Goal: Task Accomplishment & Management: Manage account settings

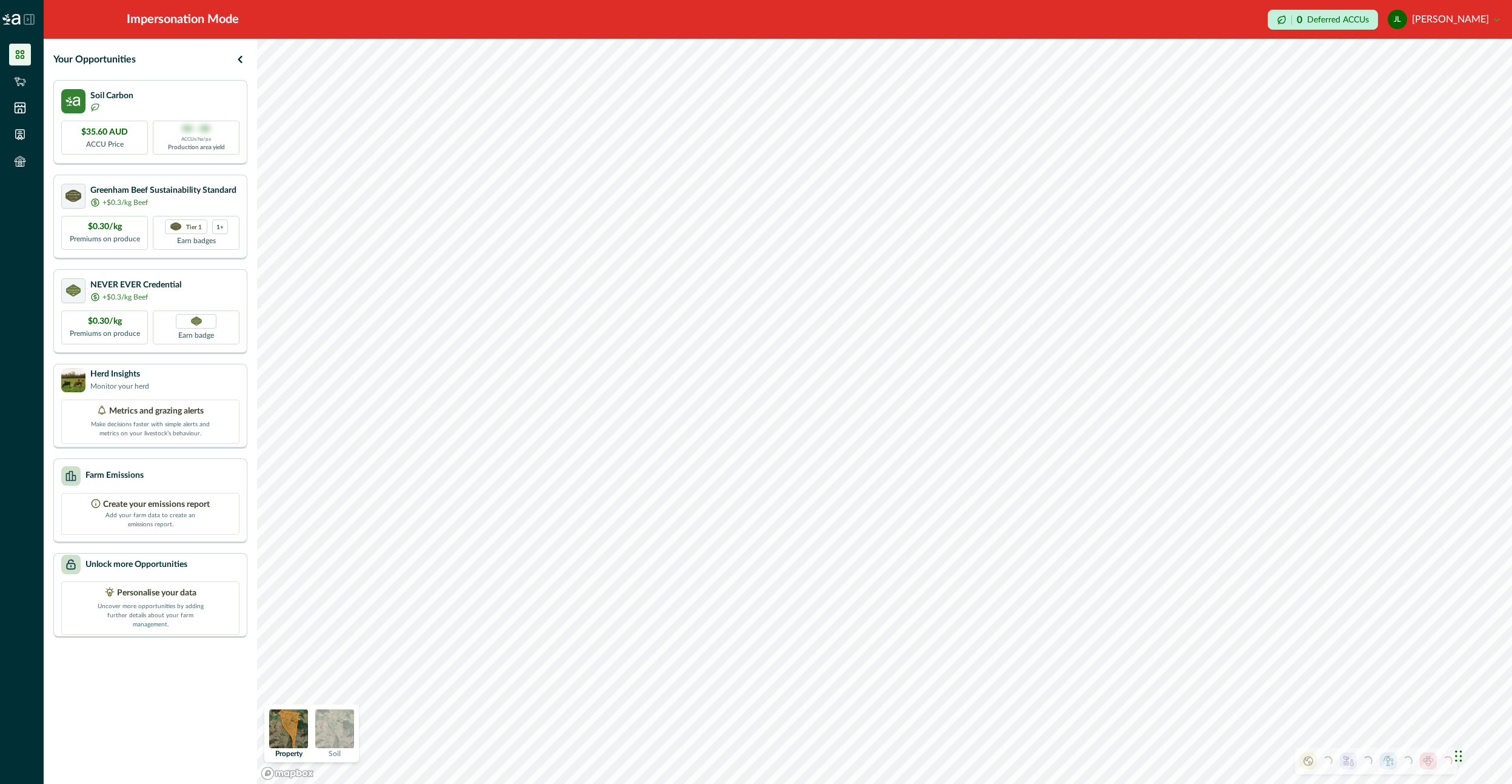
click at [1448, 21] on button "JL Jean Liebenberg" at bounding box center [1444, 20] width 112 height 29
click at [1404, 60] on button "Sign out" at bounding box center [1432, 54] width 134 height 20
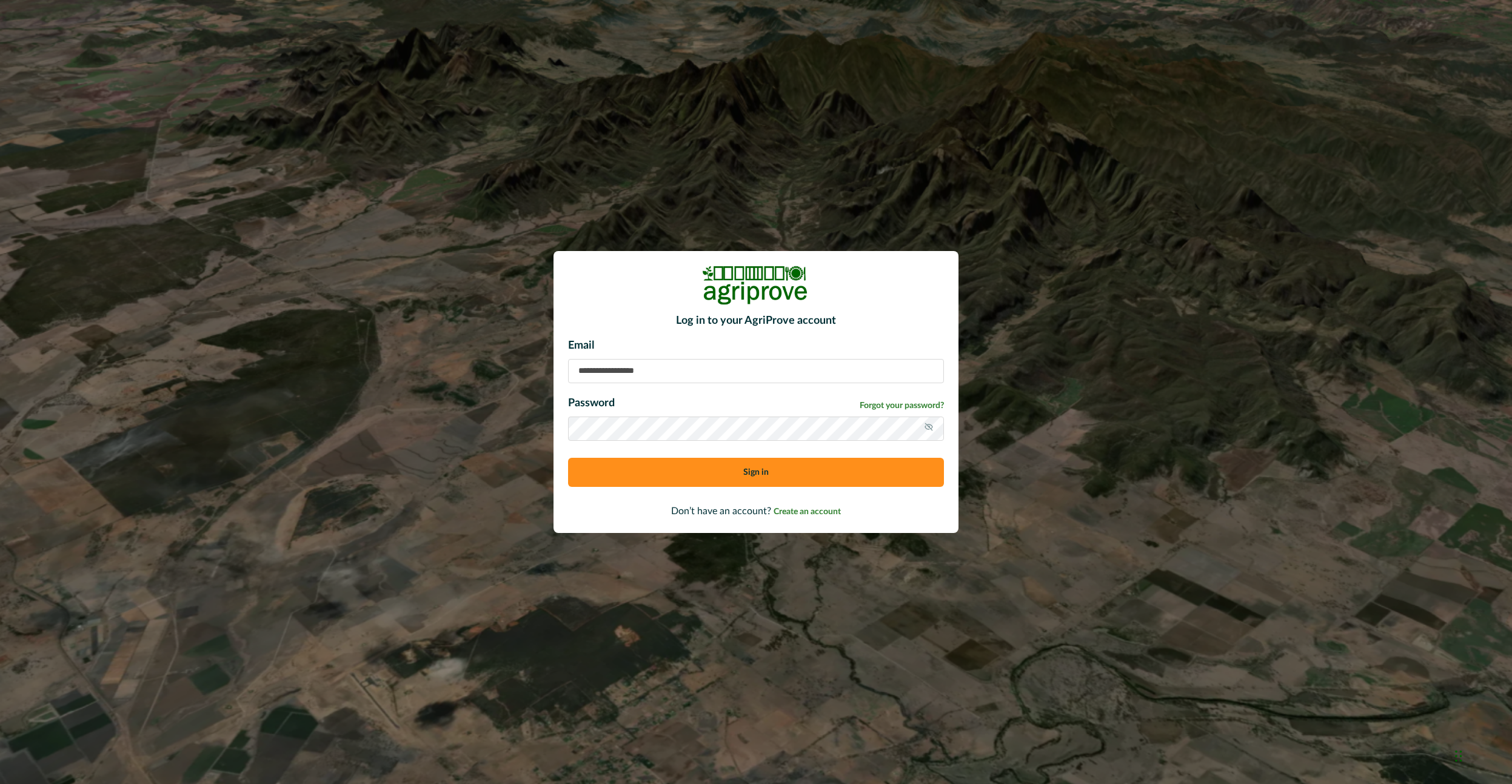
click at [651, 349] on p "Email" at bounding box center [756, 346] width 376 height 16
click at [657, 364] on input at bounding box center [756, 371] width 376 height 25
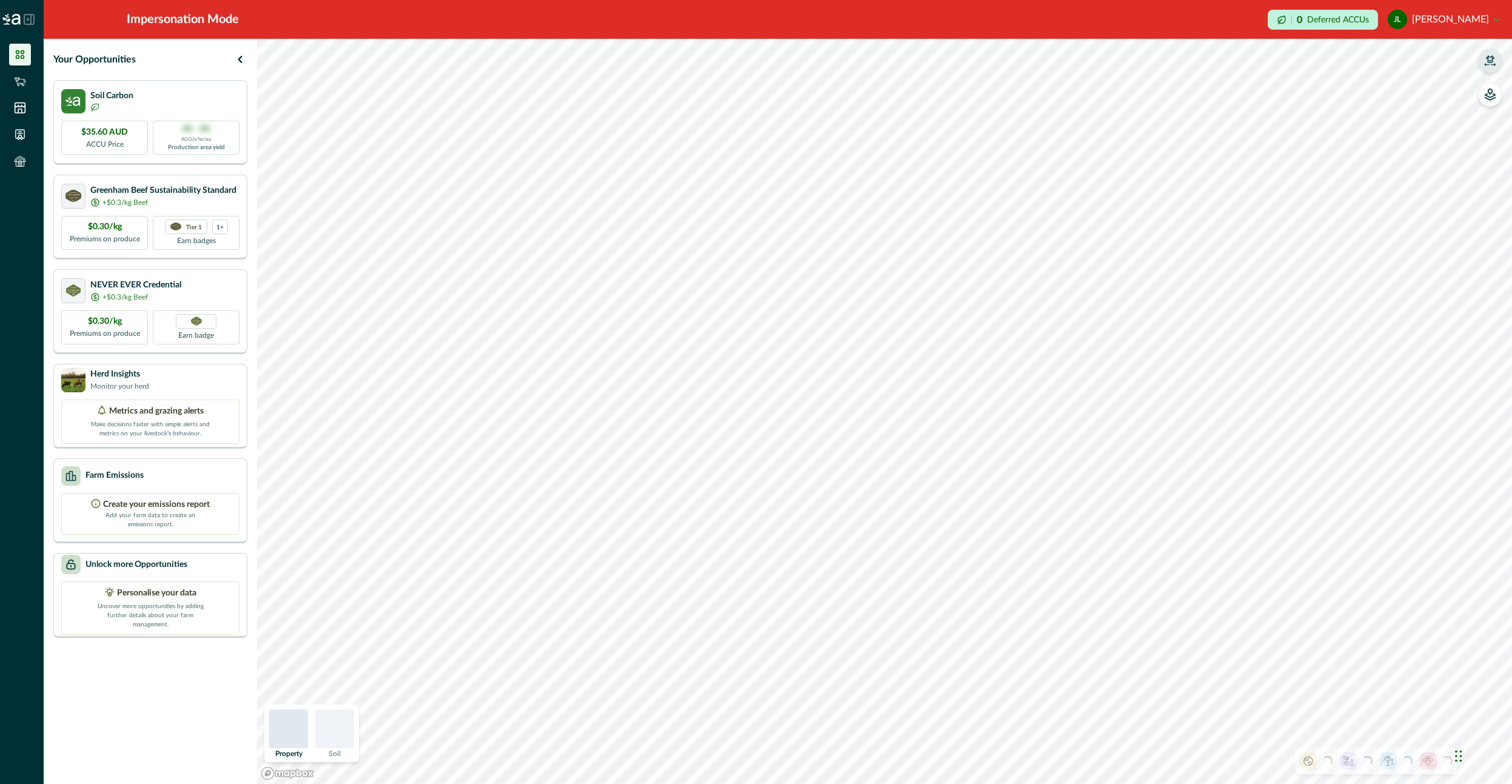
click at [1496, 59] on icon "button" at bounding box center [1490, 60] width 12 height 12
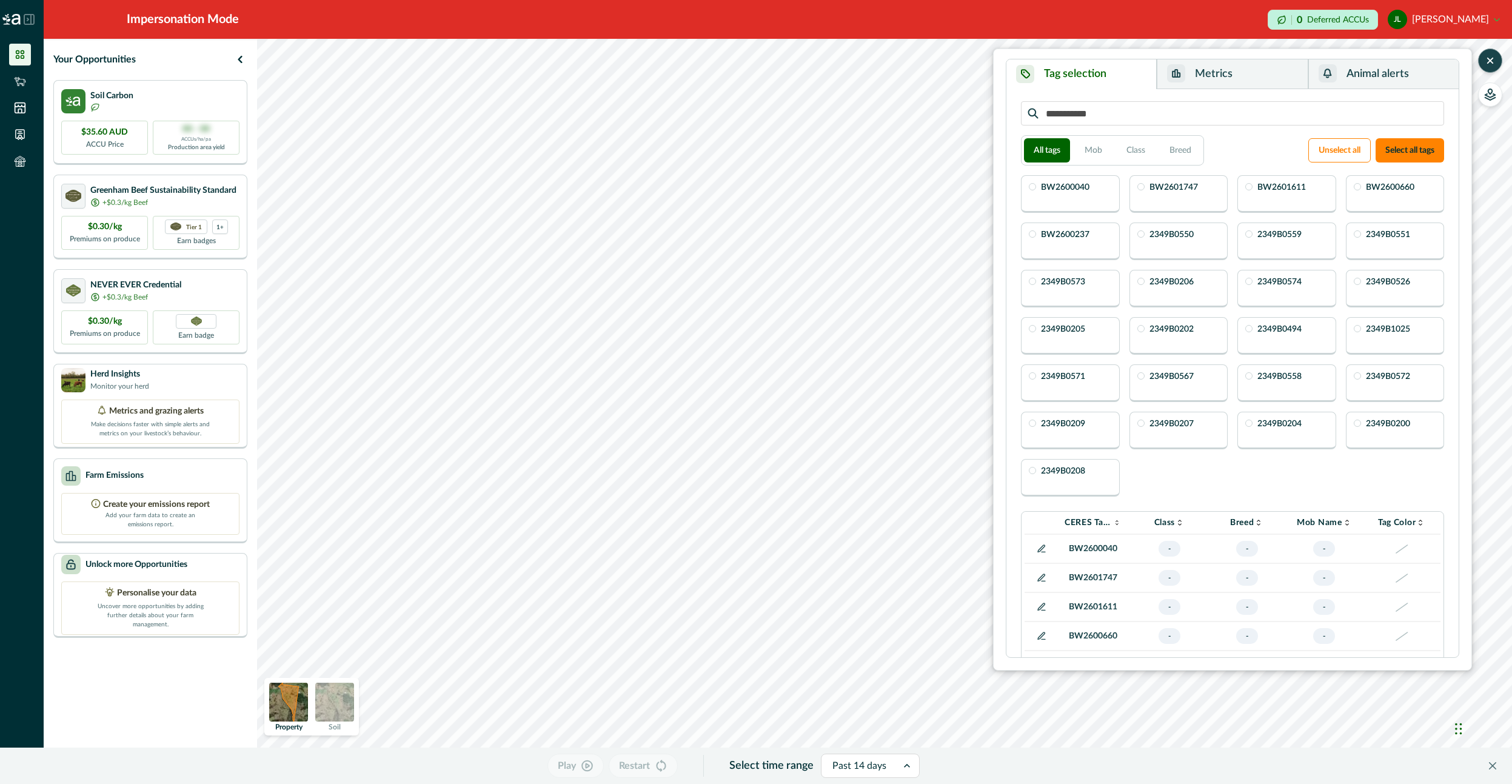
click at [1493, 65] on icon "button" at bounding box center [1490, 60] width 12 height 12
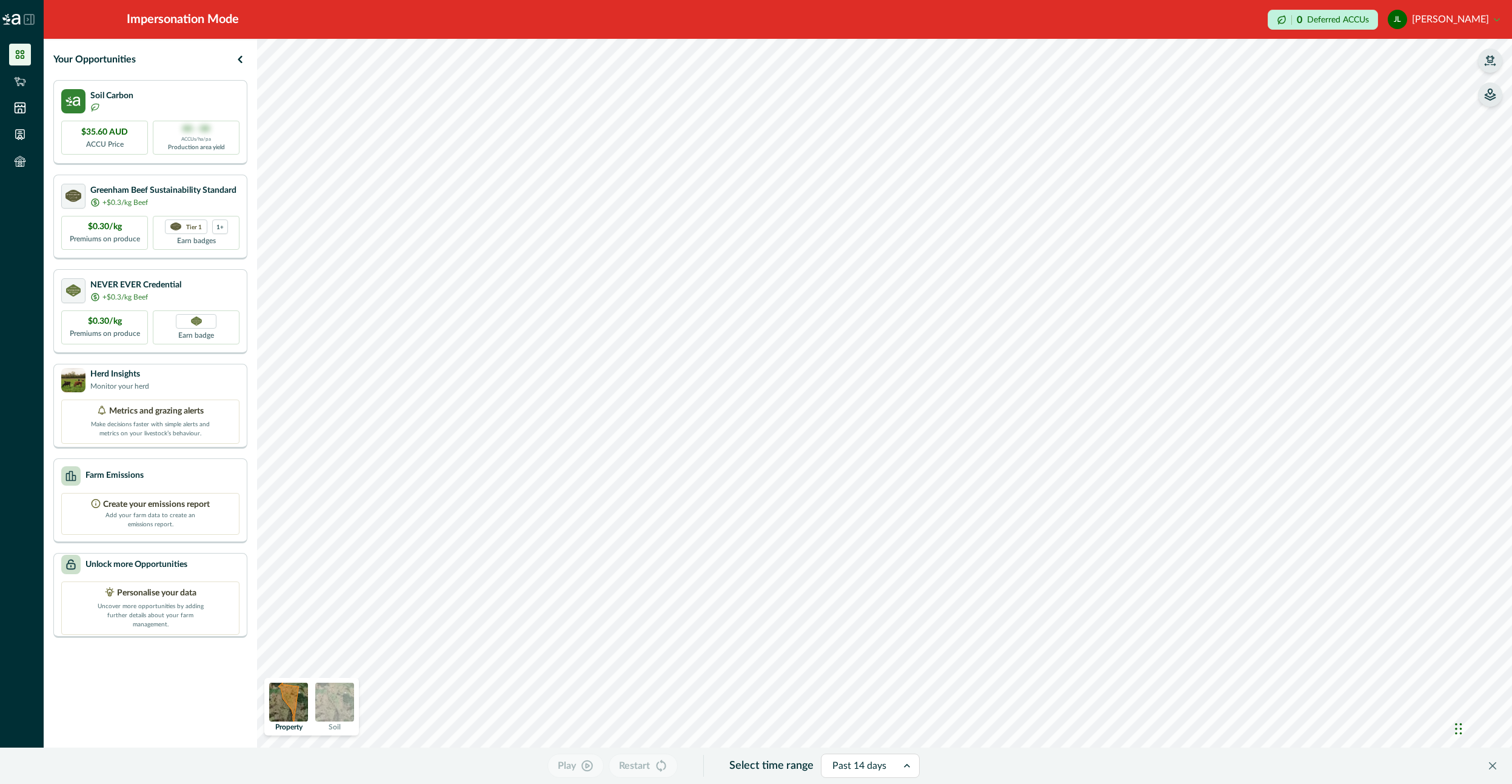
click at [1498, 99] on button "button" at bounding box center [1490, 94] width 25 height 25
click at [1340, 145] on icon "button" at bounding box center [1337, 143] width 9 height 9
click at [1488, 69] on button "button" at bounding box center [1490, 60] width 25 height 25
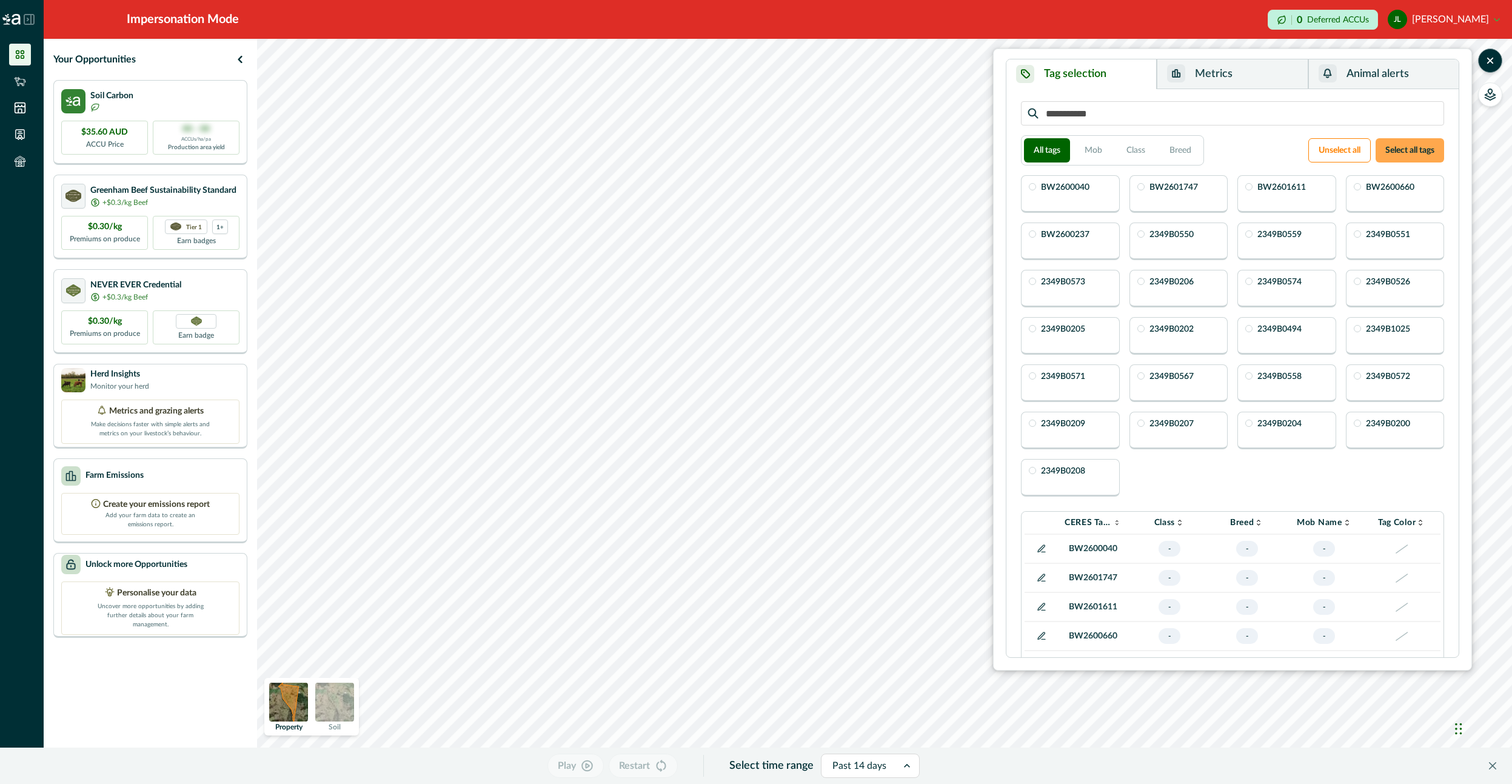
click at [1407, 147] on button "Select all tags" at bounding box center [1409, 150] width 69 height 25
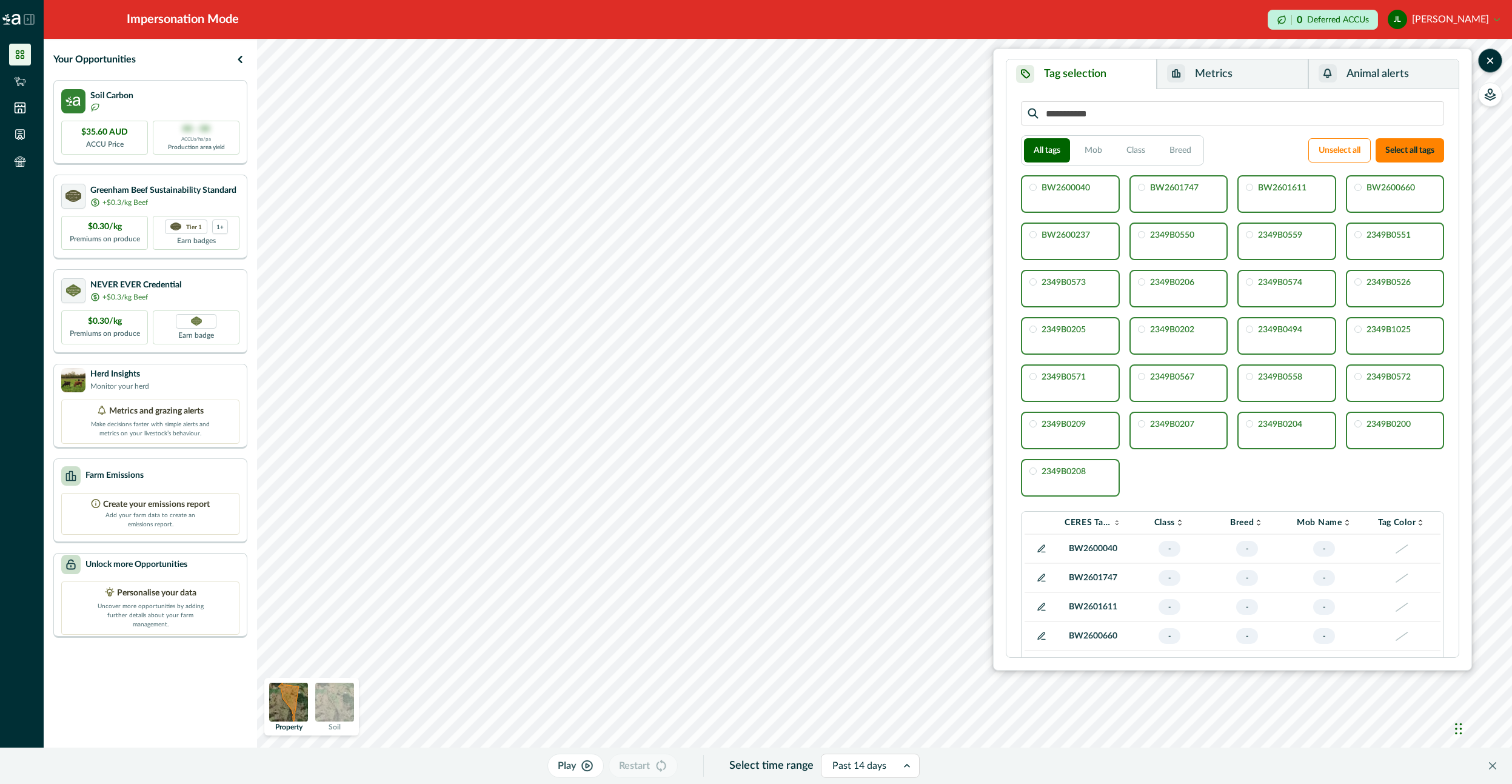
click at [1212, 73] on button "Metrics" at bounding box center [1233, 74] width 151 height 30
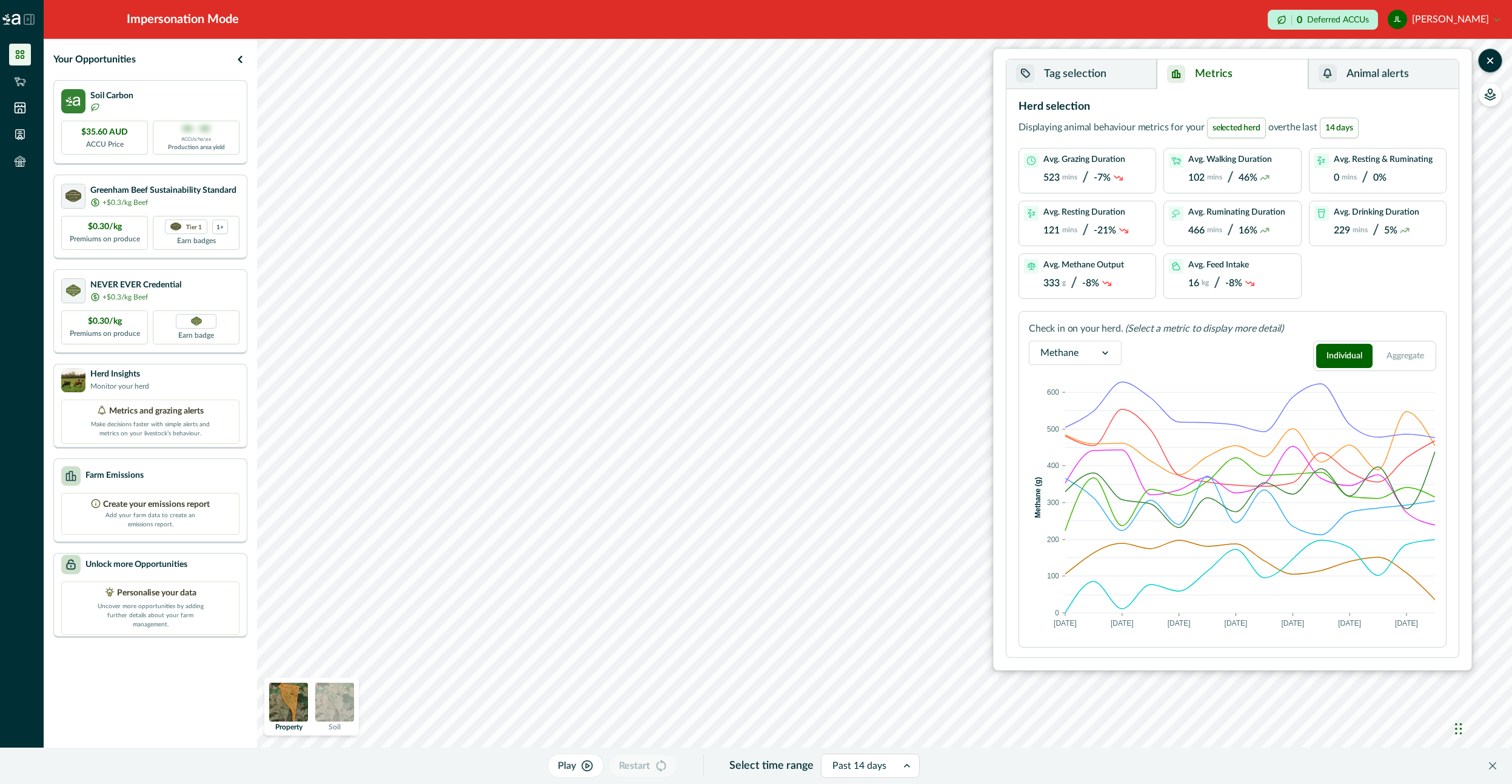
click at [1367, 175] on p "/" at bounding box center [1365, 178] width 7 height 18
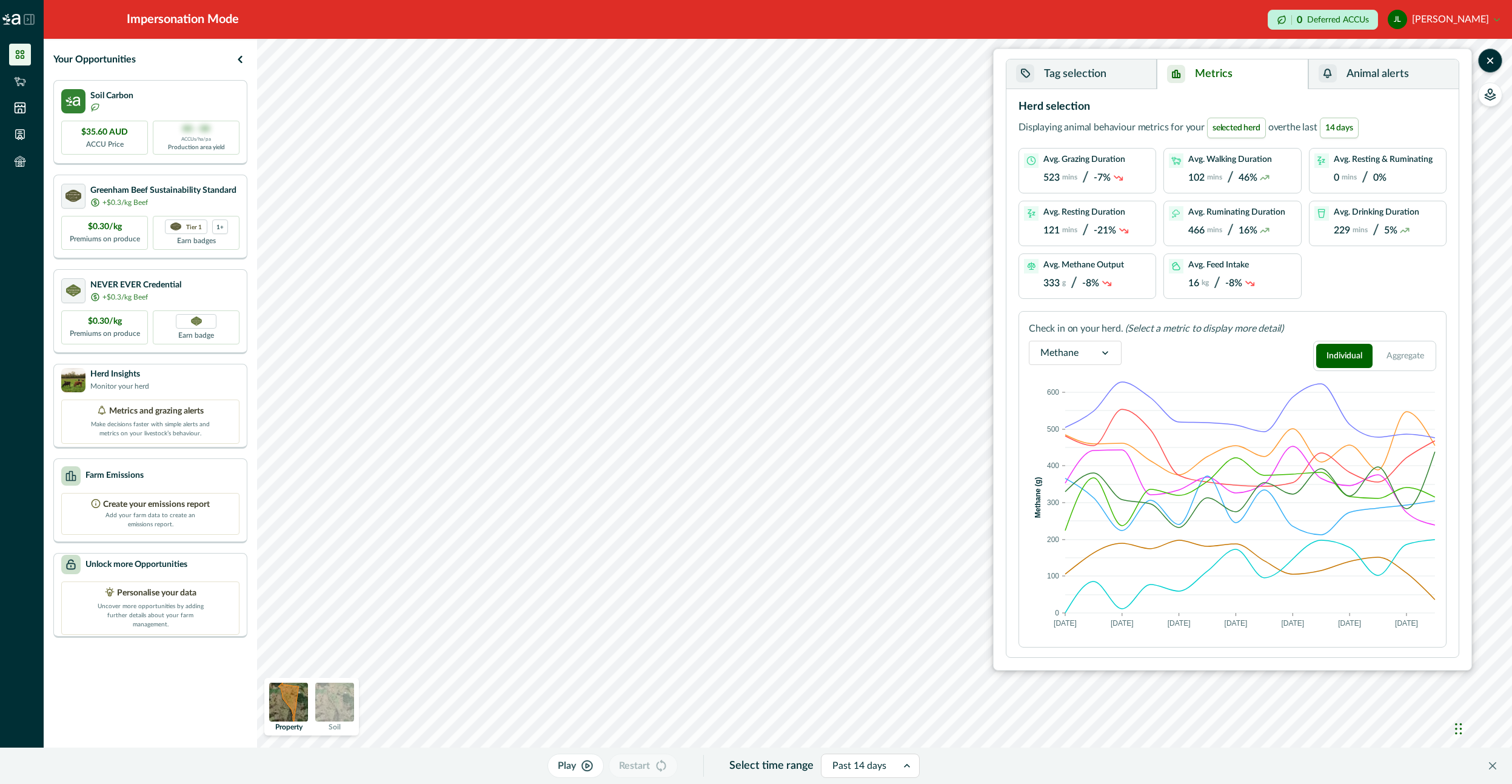
click at [1367, 175] on p "/" at bounding box center [1365, 178] width 7 height 18
click at [1145, 234] on div "Avg. Resting Duration 121 mins / -21%" at bounding box center [1087, 223] width 127 height 35
click at [1144, 233] on div "Avg. Resting Duration 121 mins / -21%" at bounding box center [1087, 223] width 127 height 35
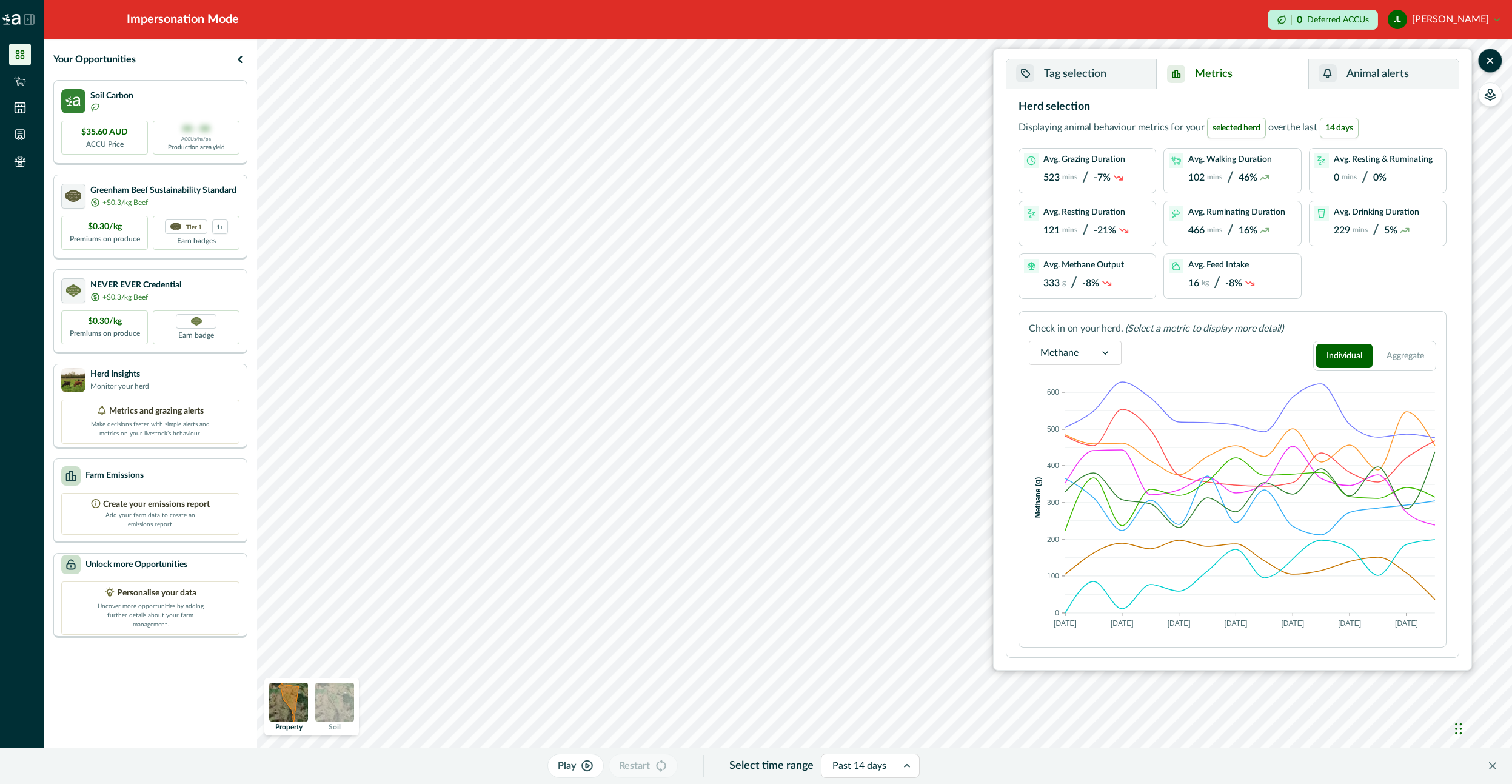
click at [1144, 233] on div "Avg. Resting Duration 121 mins / -21%" at bounding box center [1087, 223] width 127 height 35
click at [1251, 228] on p "16%" at bounding box center [1248, 231] width 19 height 12
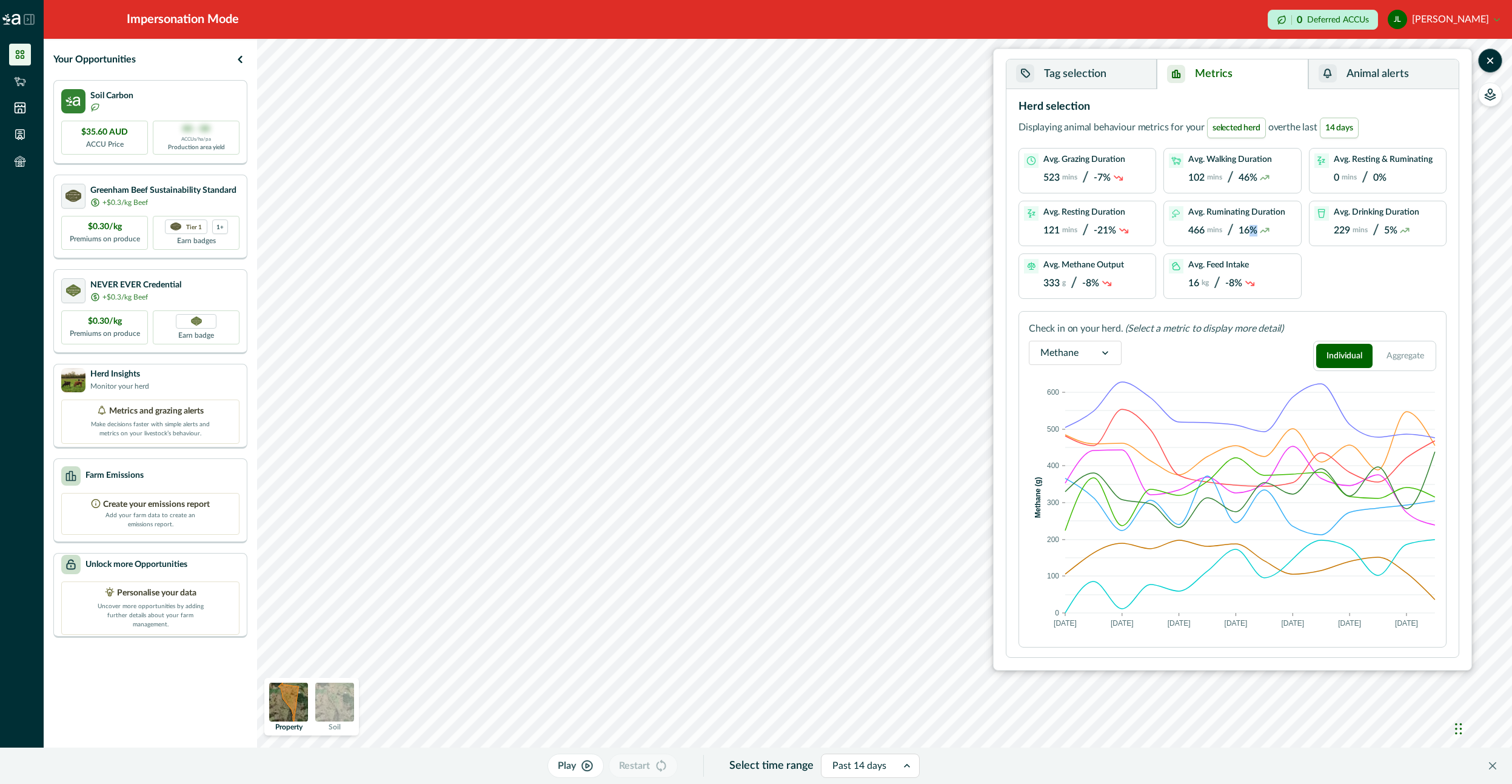
click at [1251, 228] on p "16%" at bounding box center [1248, 231] width 19 height 12
click at [1244, 277] on div "16 kg / -8%" at bounding box center [1221, 283] width 67 height 18
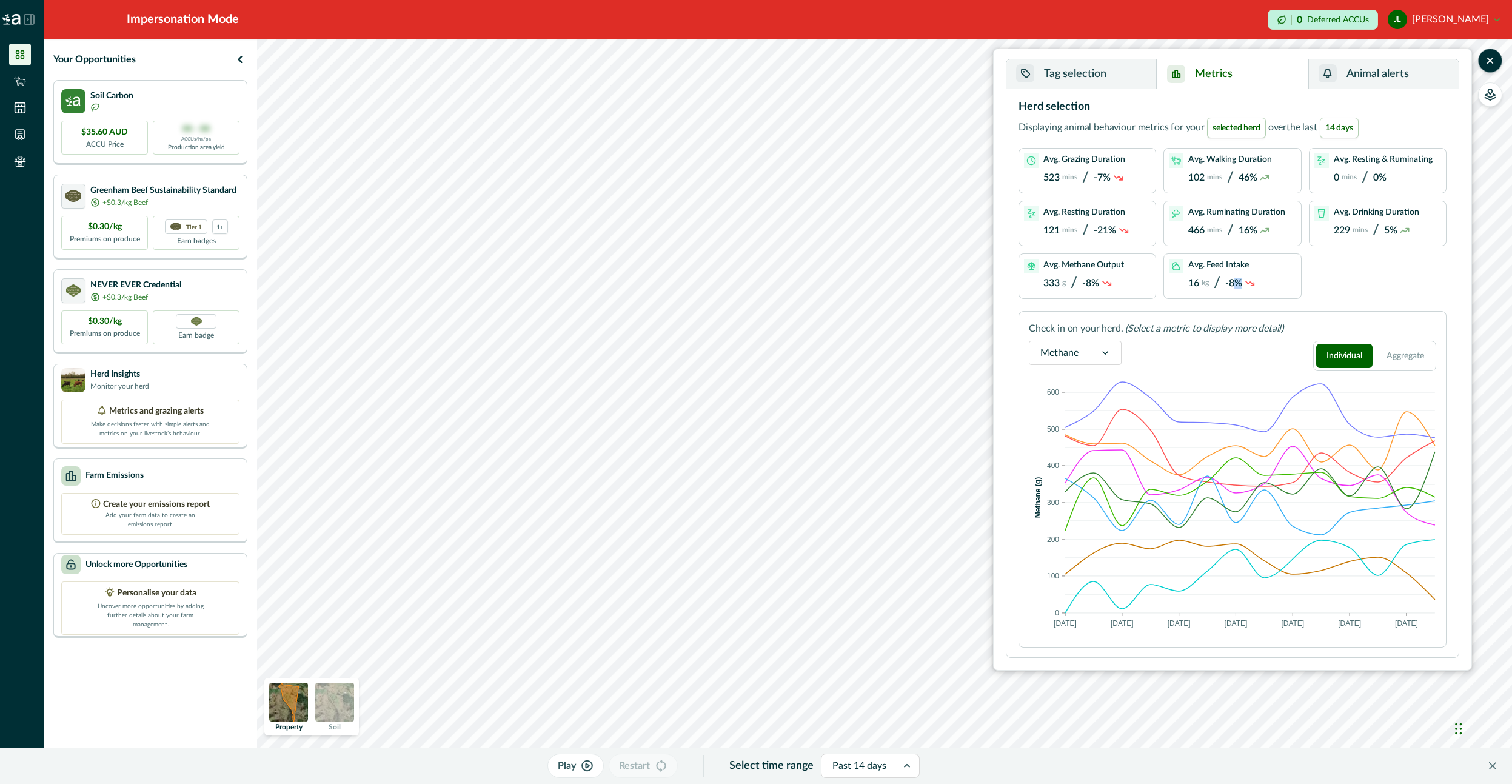
click at [1244, 277] on div "16 kg / -8%" at bounding box center [1221, 283] width 67 height 18
click at [1238, 254] on div "Avg. Feed Intake 16 kg / -8%" at bounding box center [1232, 276] width 137 height 44
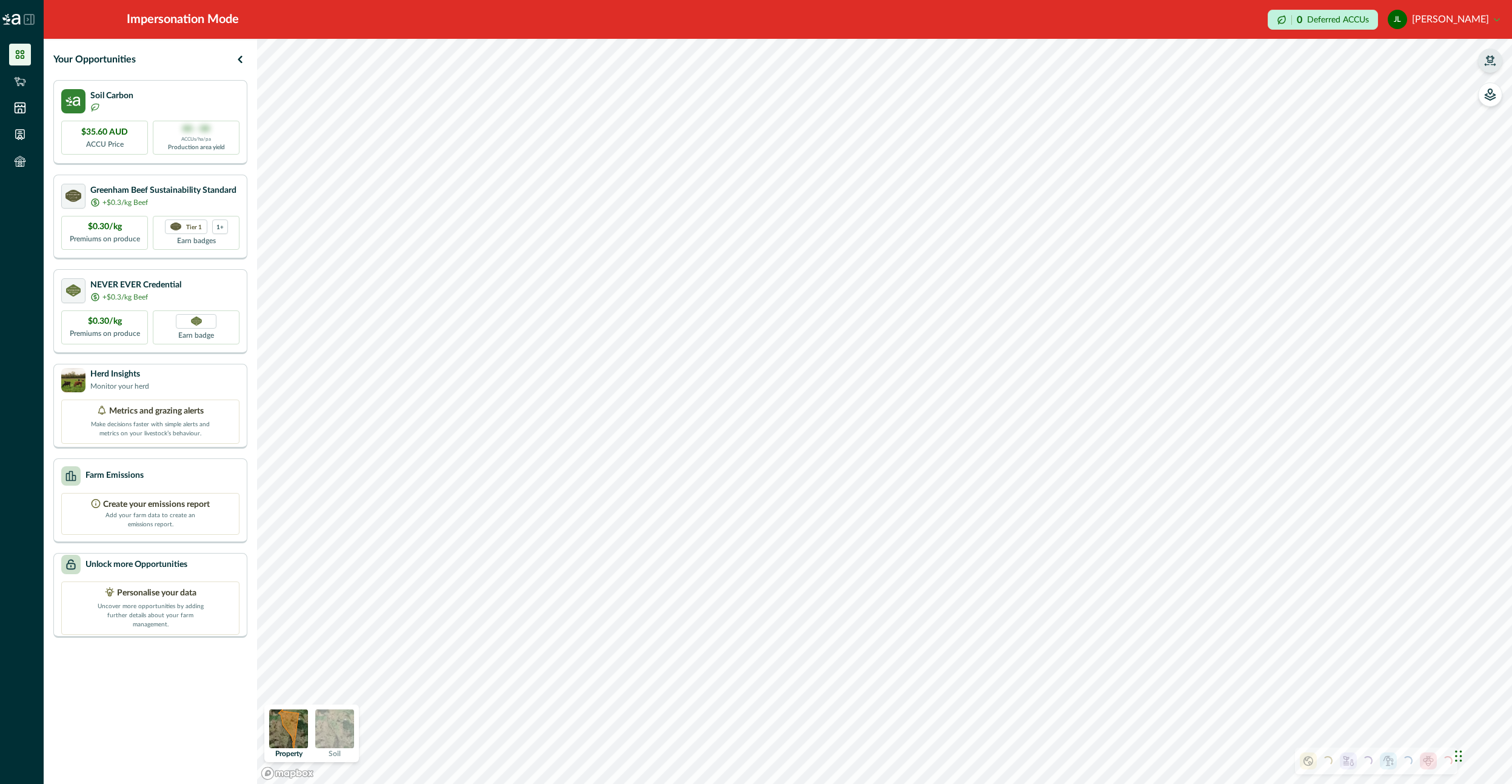
click at [1488, 55] on icon "button" at bounding box center [1490, 60] width 12 height 12
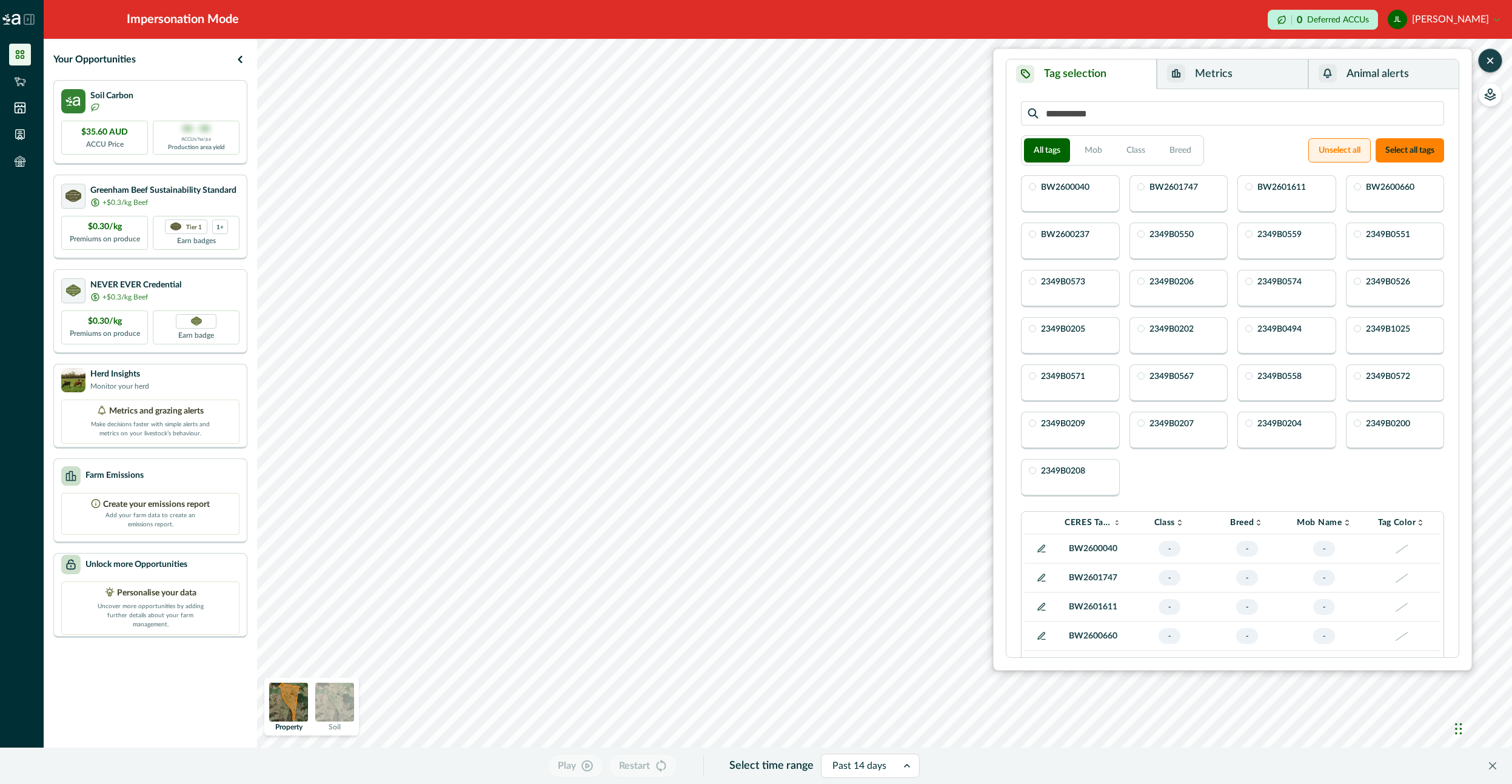
click at [1438, 146] on button "Select all tags" at bounding box center [1409, 150] width 69 height 25
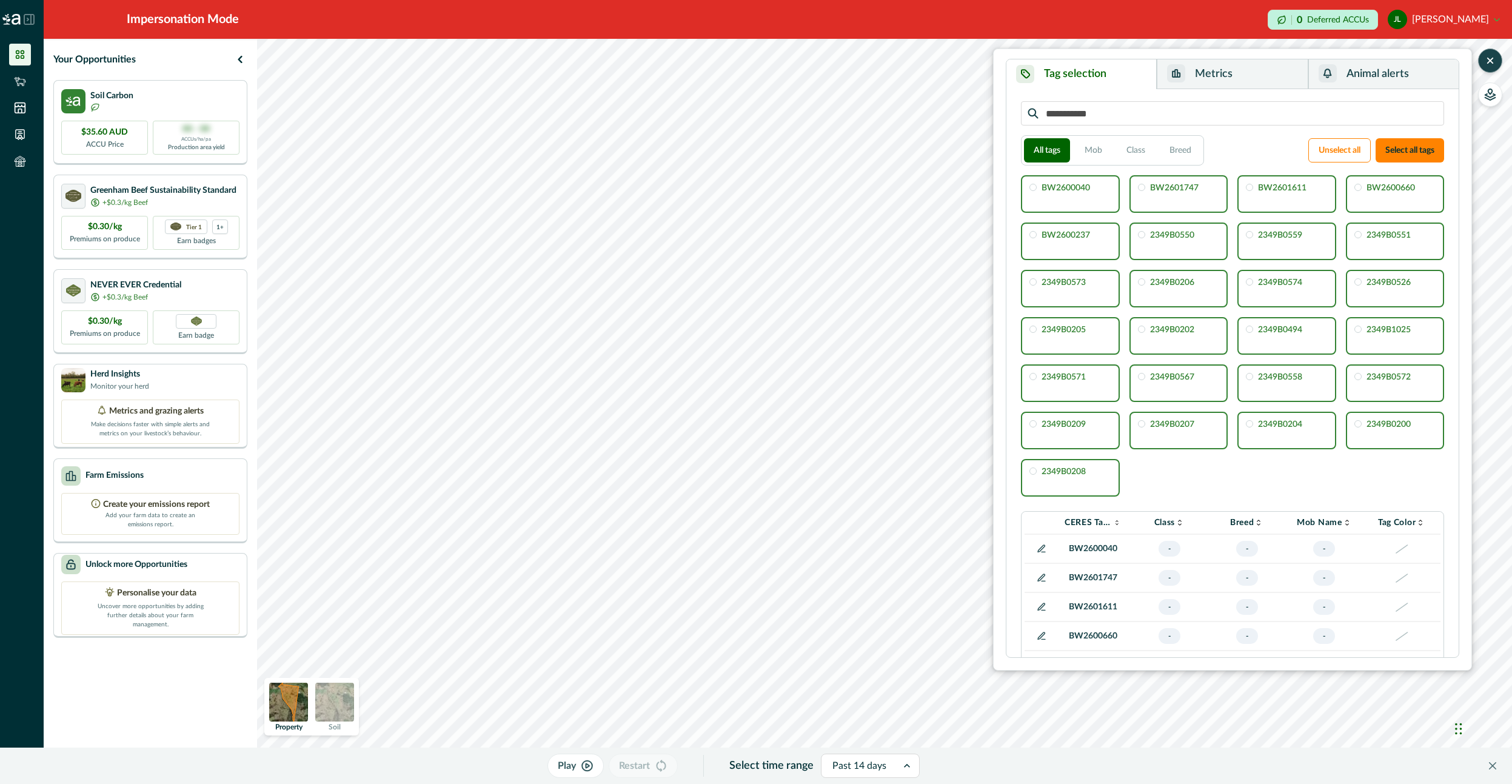
drag, startPoint x: 1276, startPoint y: 87, endPoint x: 1255, endPoint y: 90, distance: 21.2
click at [1276, 86] on button "Metrics" at bounding box center [1233, 74] width 151 height 30
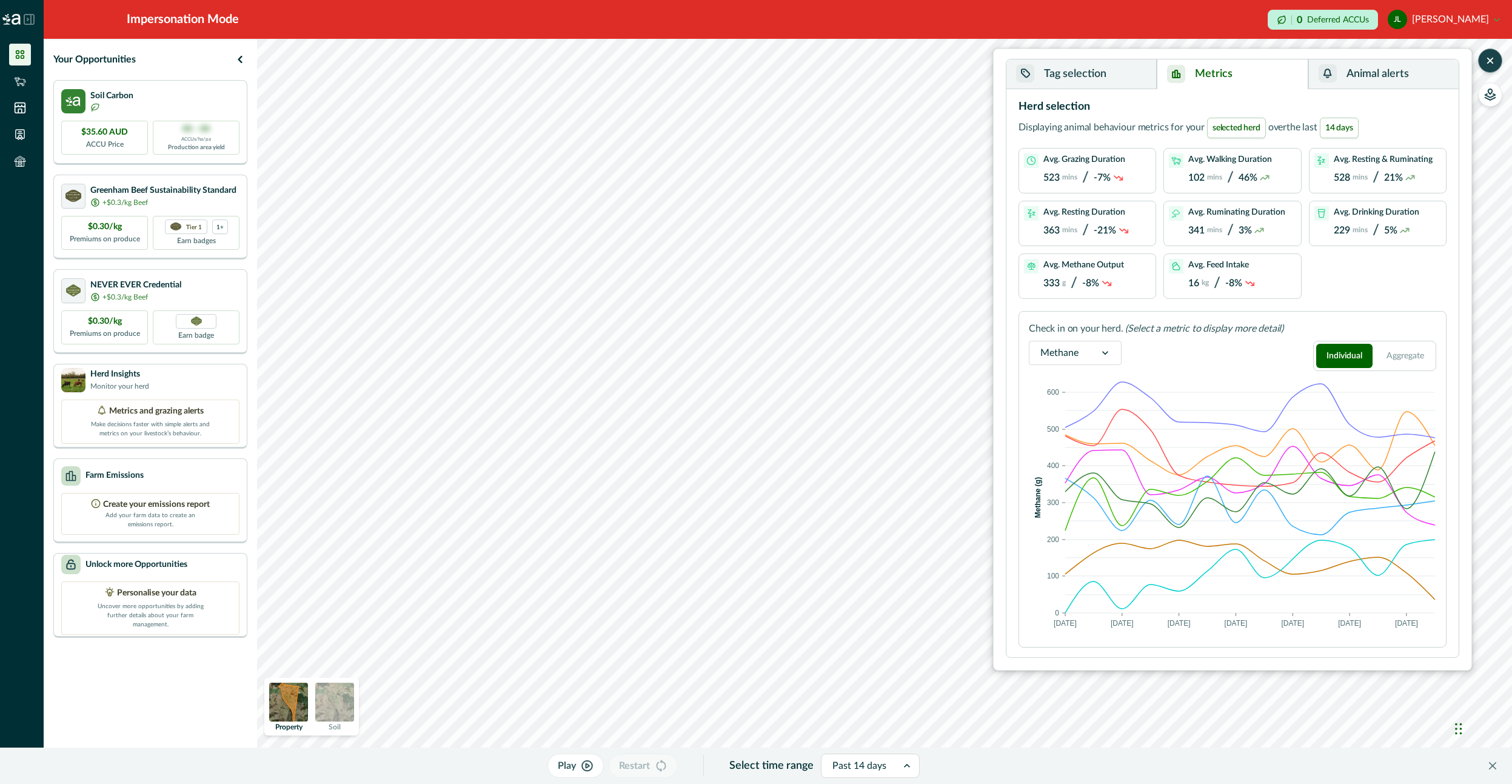
click at [1059, 75] on button "Tag selection" at bounding box center [1081, 74] width 150 height 30
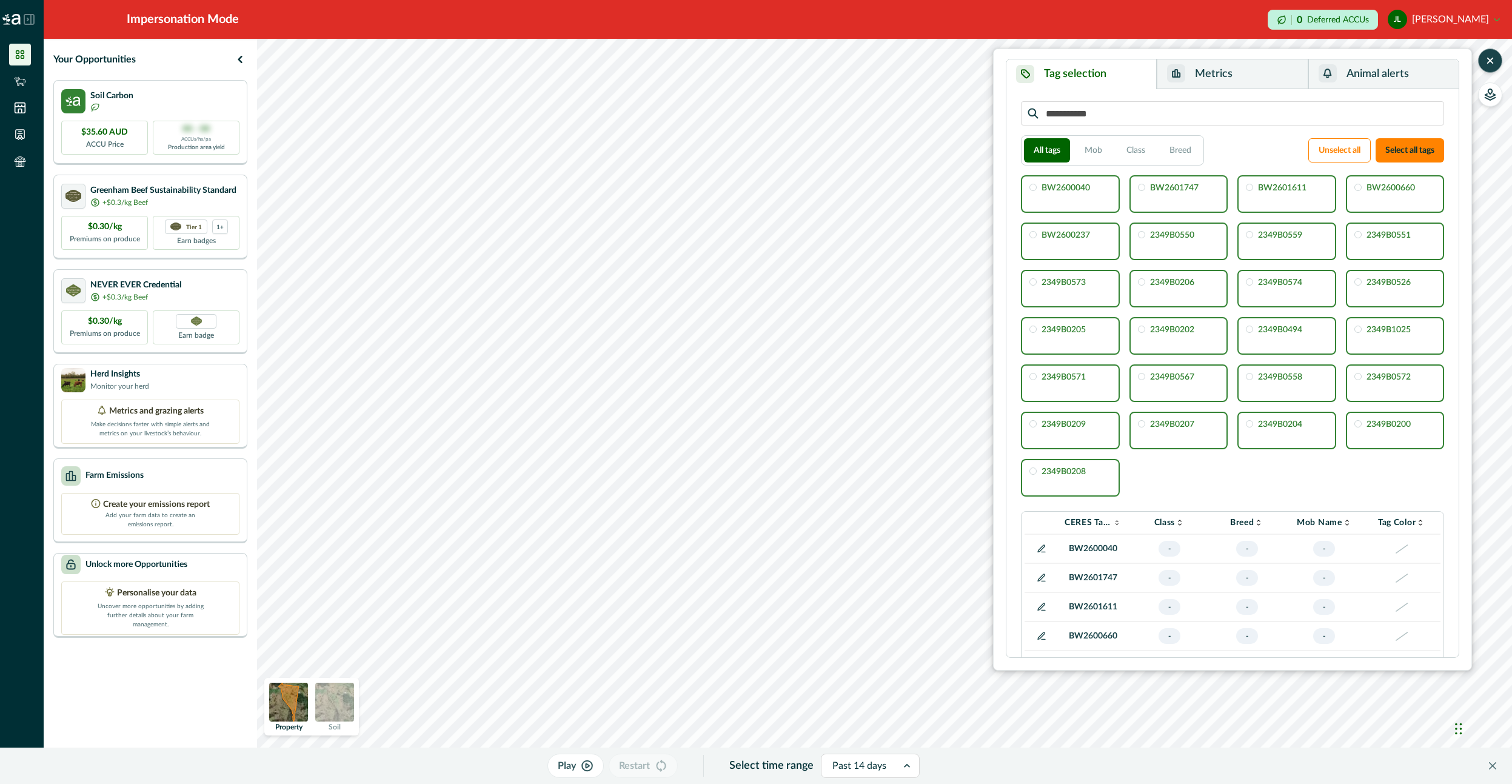
click at [1491, 63] on icon "button" at bounding box center [1490, 60] width 12 height 12
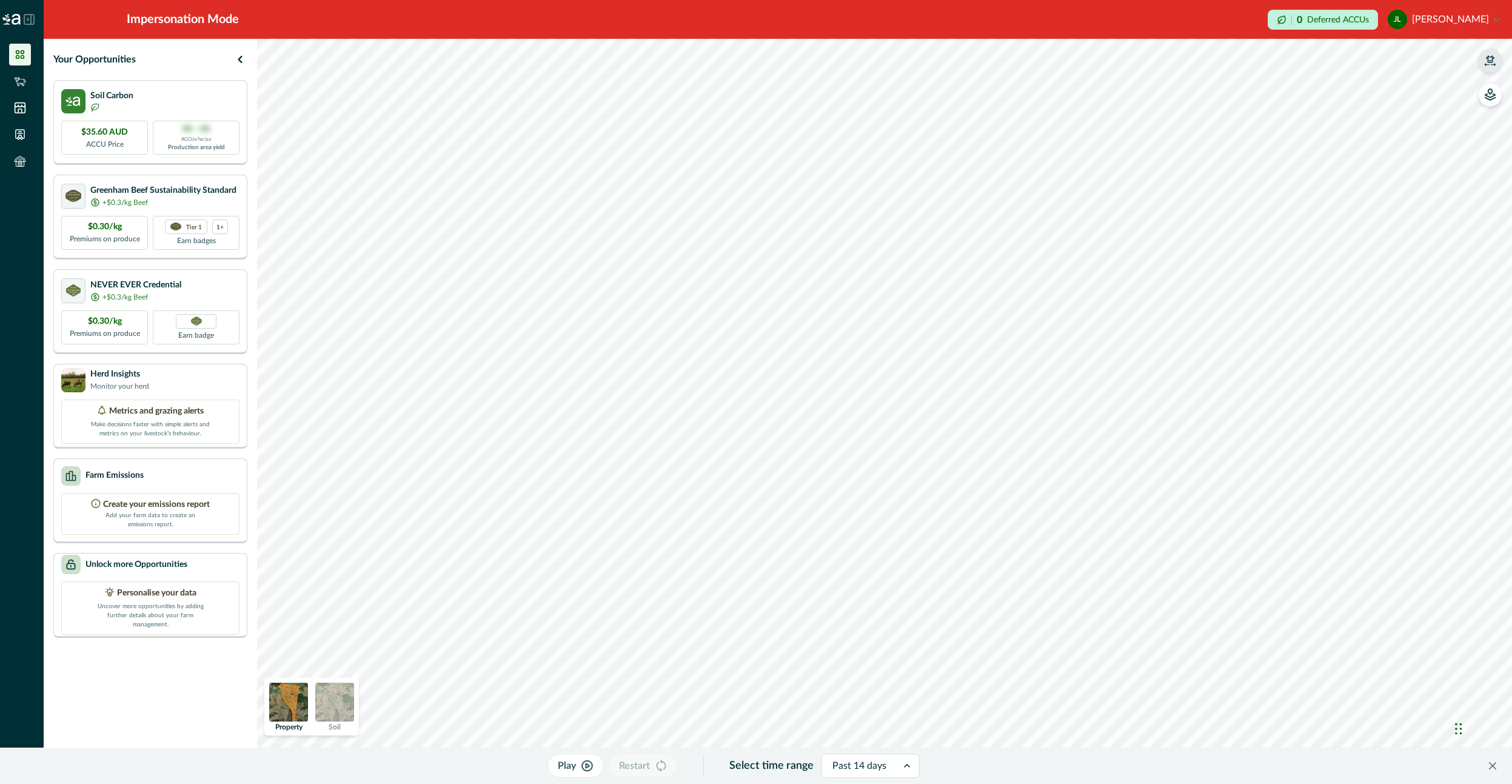
click at [1443, 13] on button "[PERSON_NAME]" at bounding box center [1444, 20] width 112 height 29
click at [1417, 56] on button "Sign out" at bounding box center [1432, 54] width 134 height 20
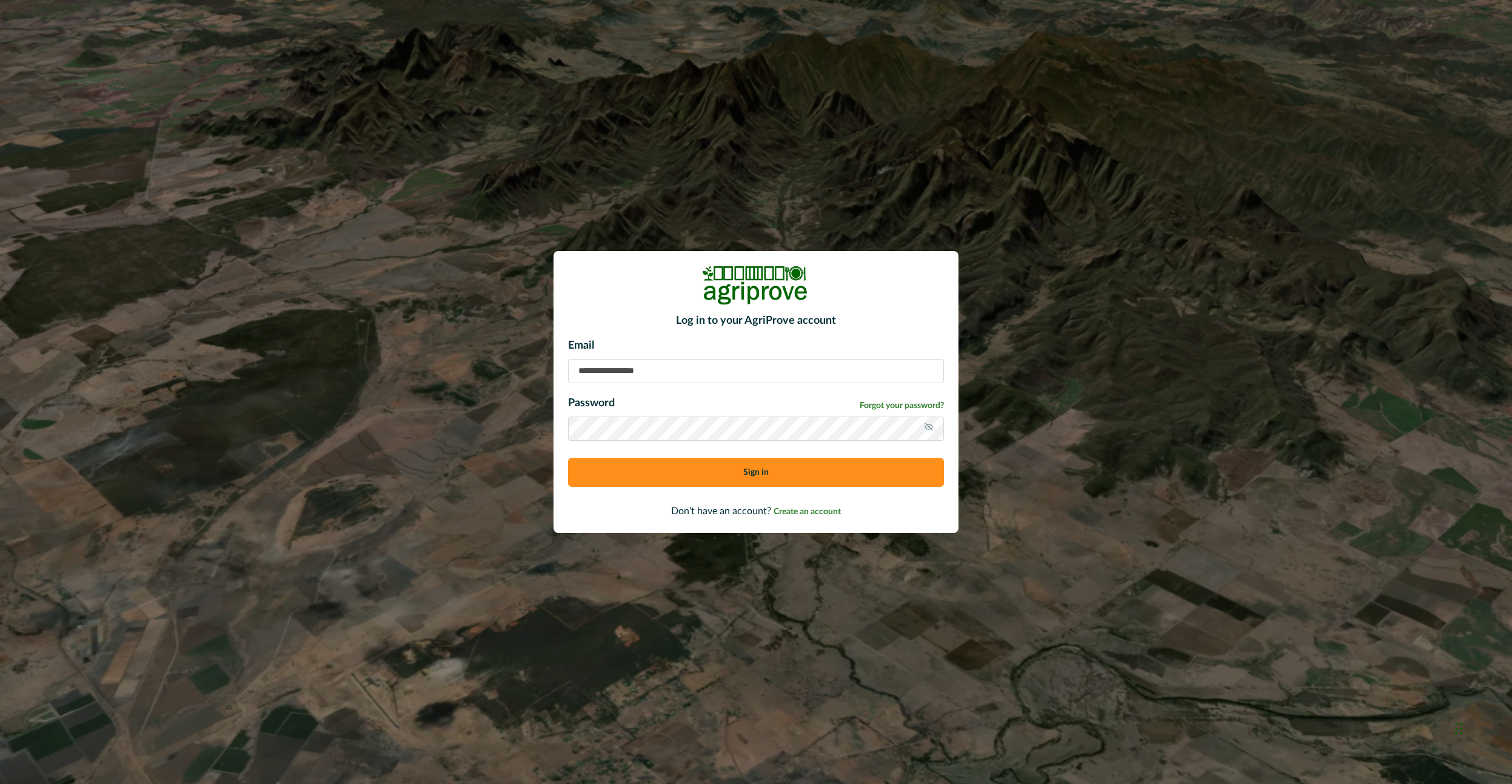
click at [691, 379] on input at bounding box center [756, 371] width 376 height 25
type input "**********"
click at [685, 463] on button "Sign in" at bounding box center [756, 472] width 376 height 29
